Goal: Information Seeking & Learning: Find specific fact

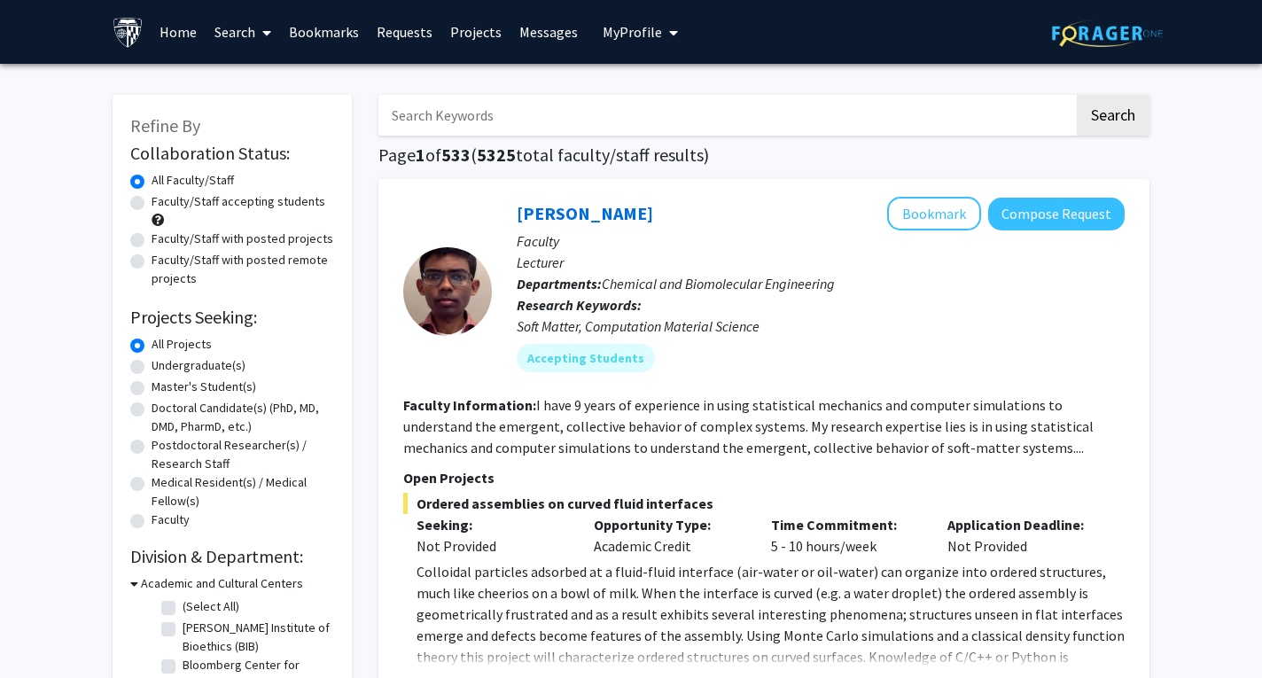
click at [612, 106] on input "Search Keywords" at bounding box center [726, 115] width 696 height 41
click at [1077, 95] on button "Search" at bounding box center [1113, 115] width 73 height 41
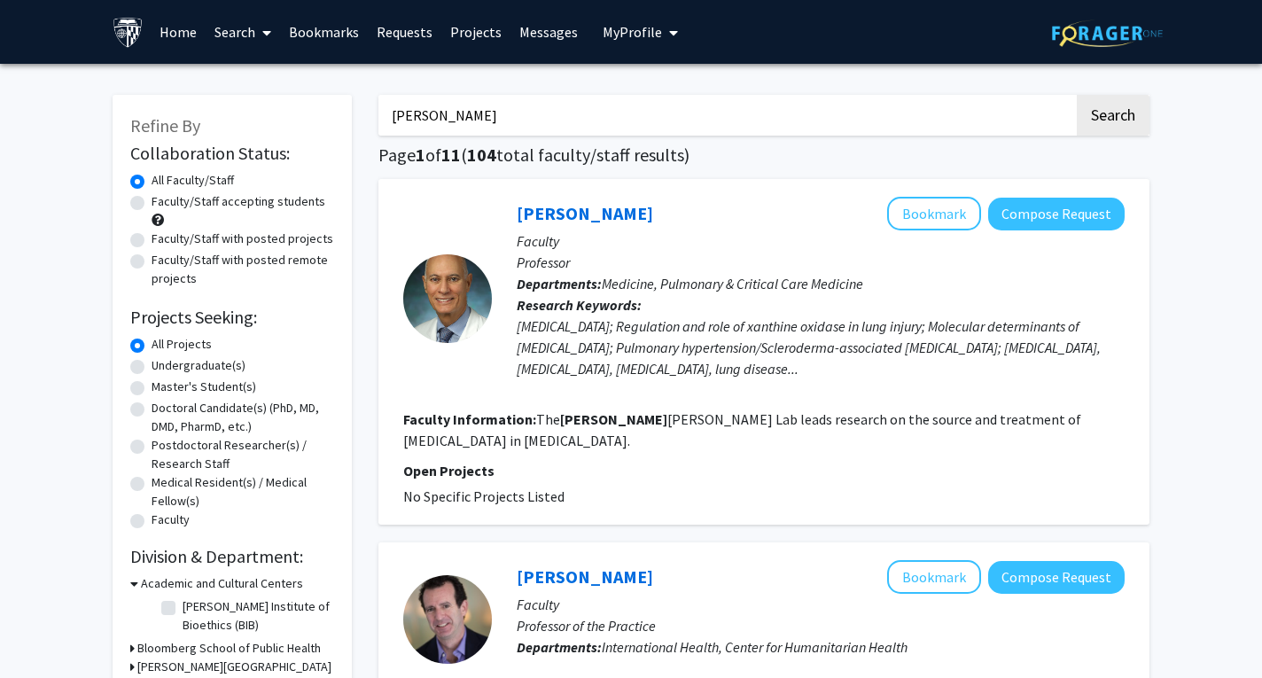
click at [1077, 95] on button "Search" at bounding box center [1113, 115] width 73 height 41
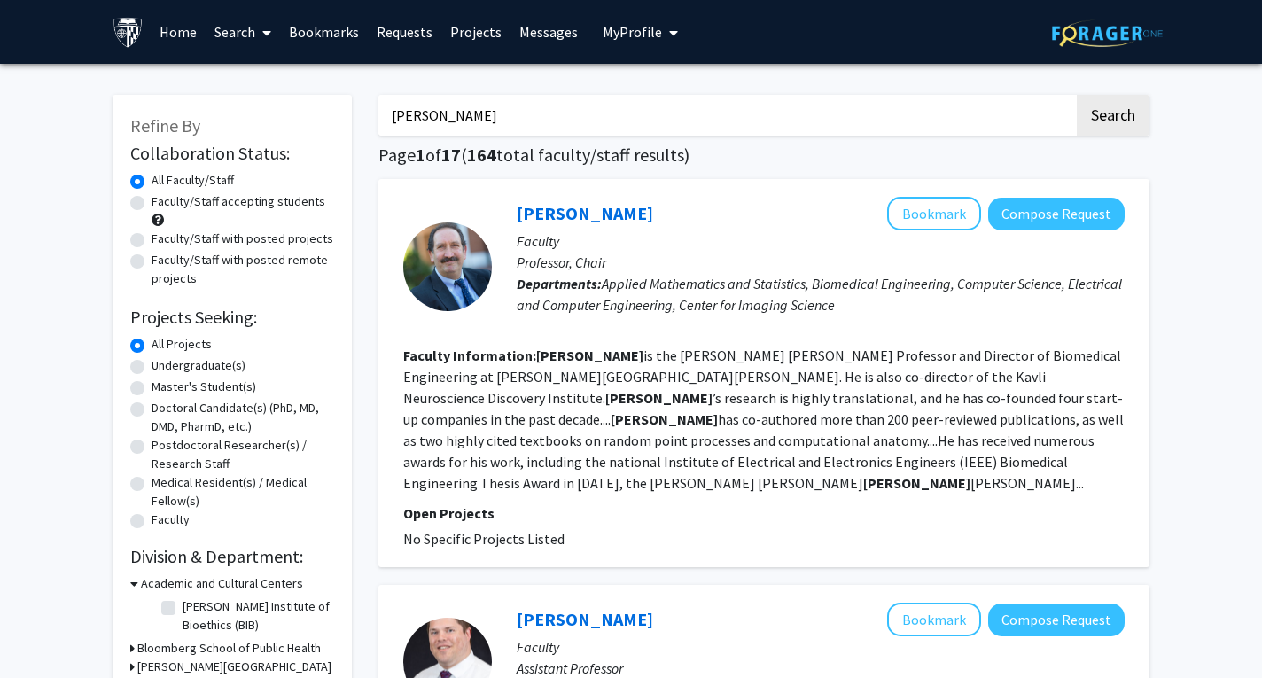
drag, startPoint x: 423, startPoint y: 118, endPoint x: 318, endPoint y: 107, distance: 105.1
type input "[PERSON_NAME]"
click at [1077, 95] on button "Search" at bounding box center [1113, 115] width 73 height 41
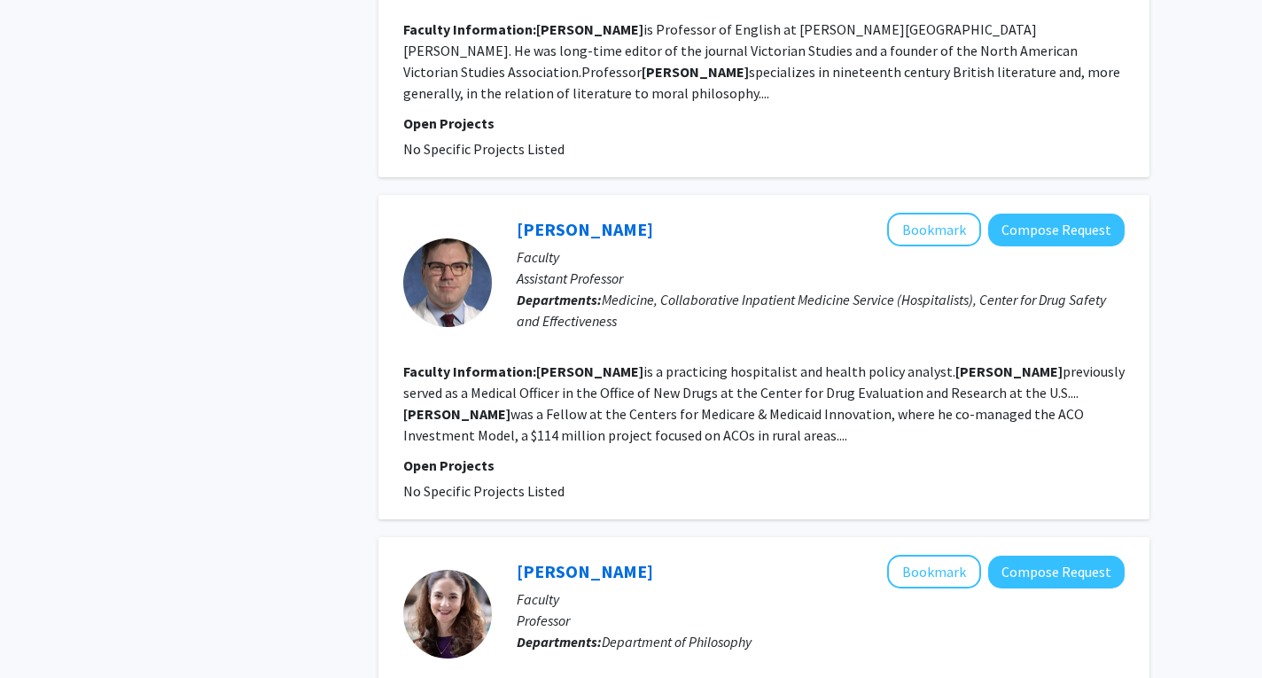
scroll to position [2556, 0]
